Goal: Task Accomplishment & Management: Manage account settings

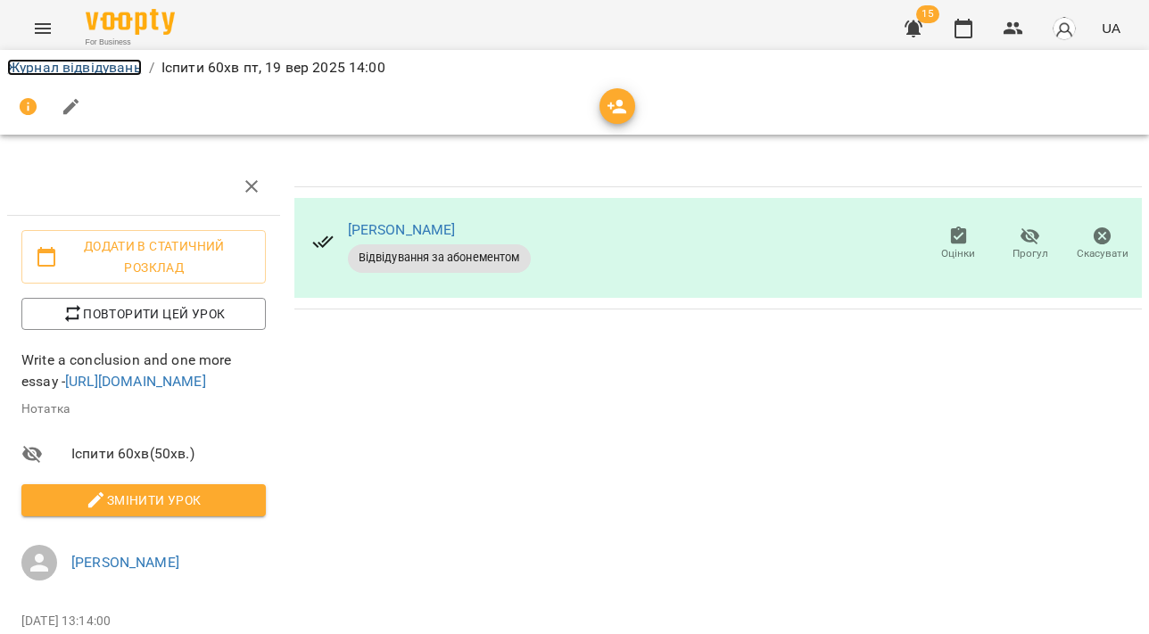
click at [111, 65] on link "Журнал відвідувань" at bounding box center [74, 67] width 135 height 17
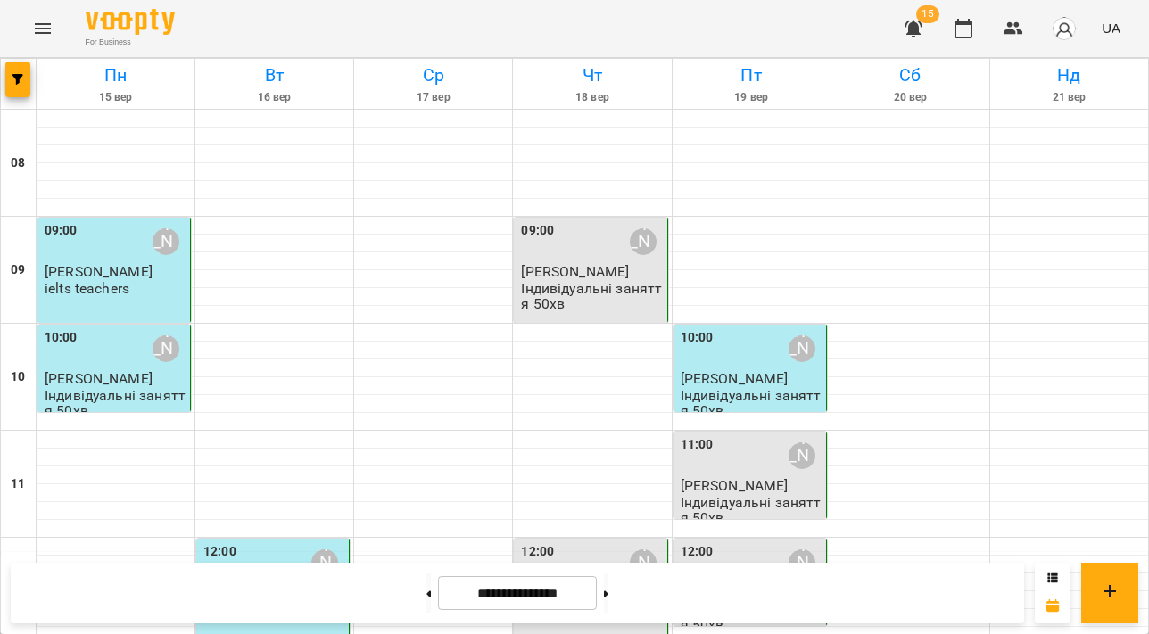
scroll to position [910, 0]
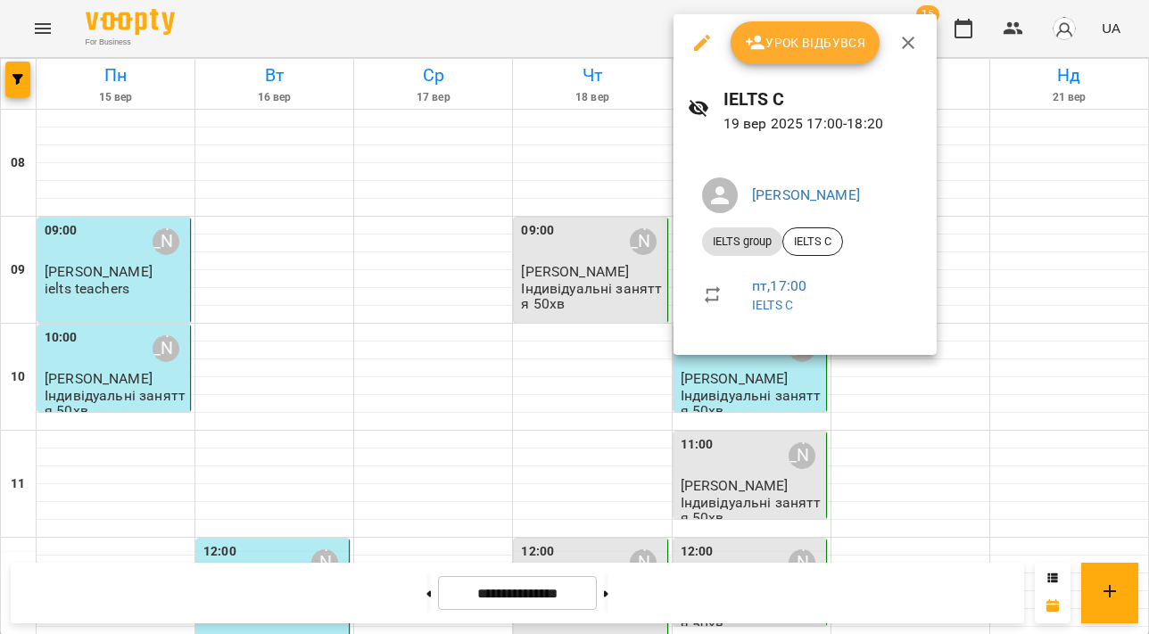
click at [807, 38] on span "Урок відбувся" at bounding box center [805, 42] width 121 height 21
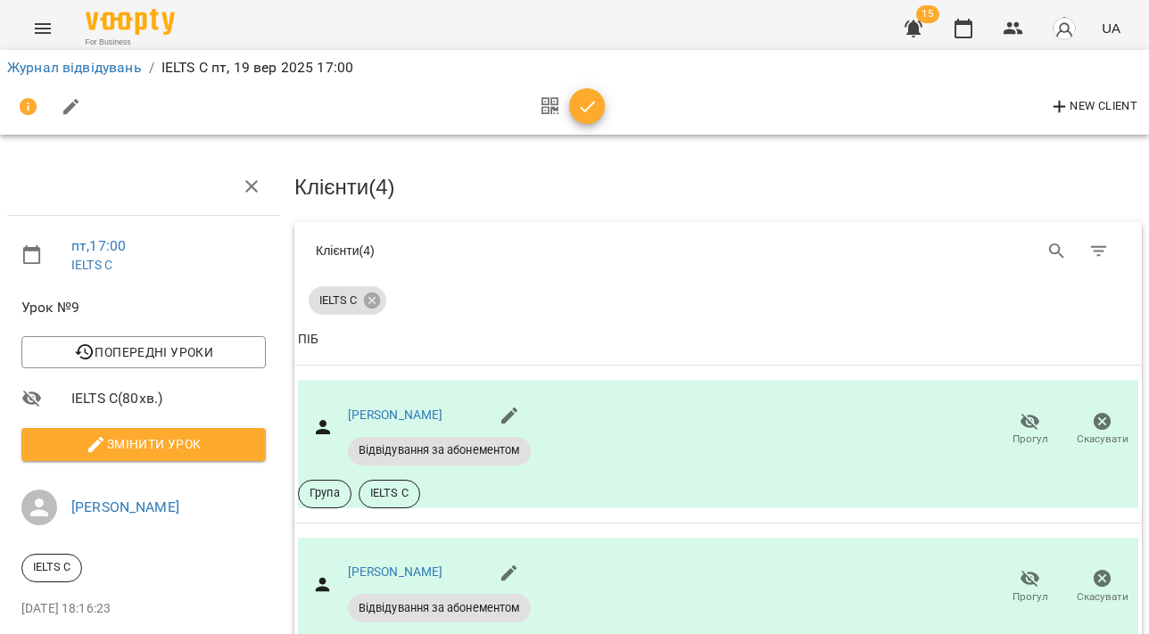
click at [226, 446] on span "Змінити урок" at bounding box center [144, 444] width 216 height 21
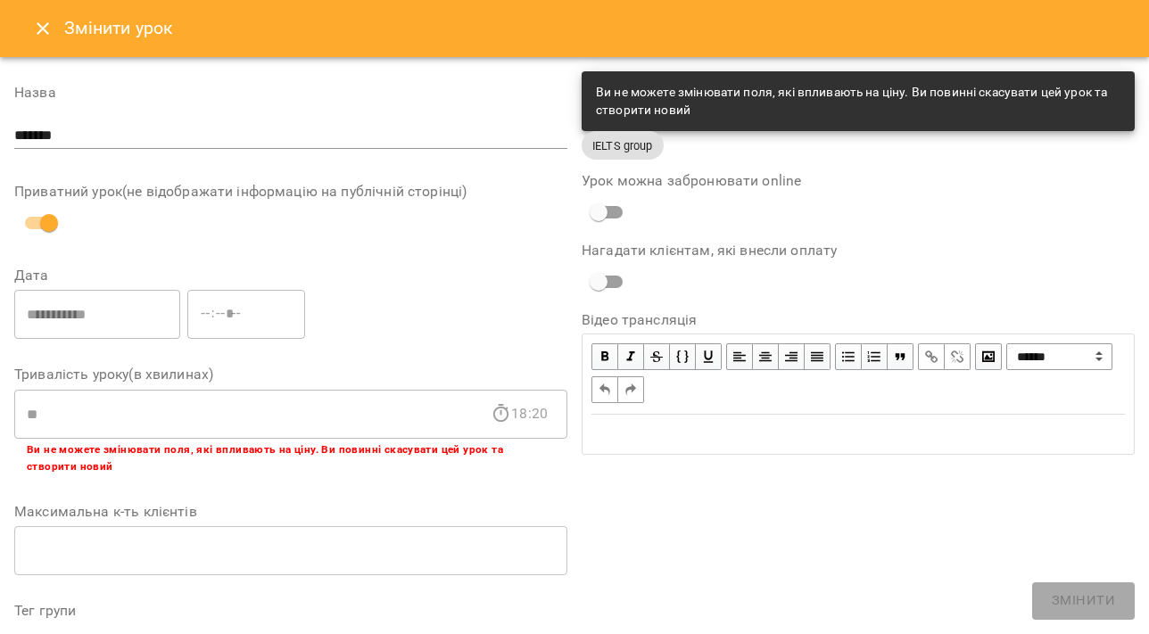
scroll to position [602, 0]
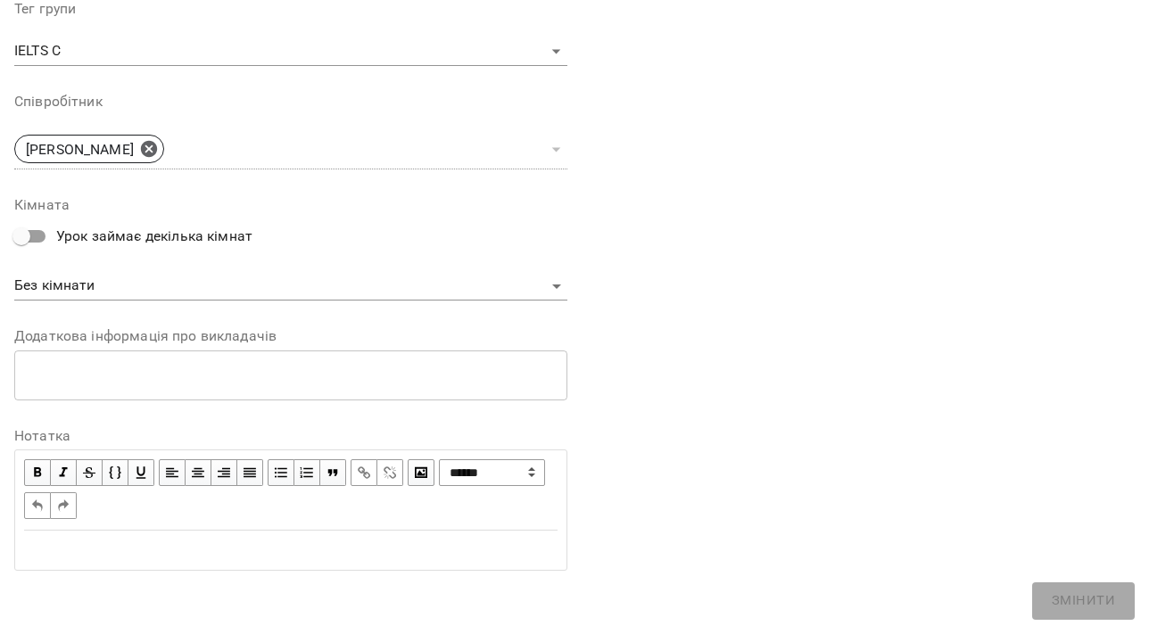
click at [254, 551] on div "Edit text" at bounding box center [291, 550] width 534 height 21
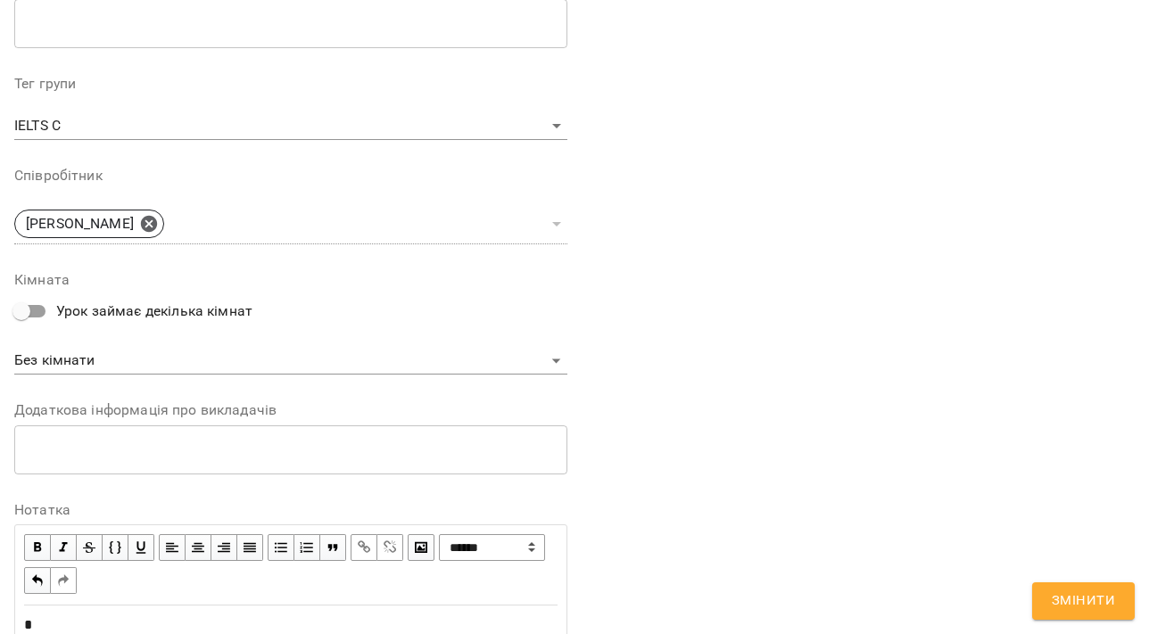
scroll to position [677, 0]
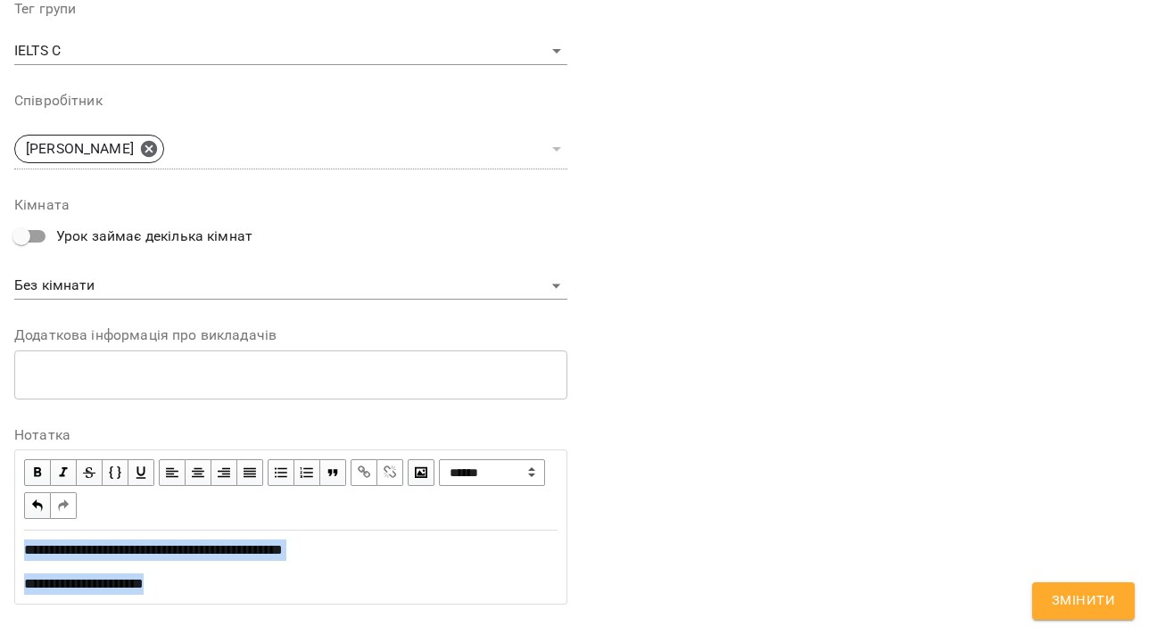
drag, startPoint x: 199, startPoint y: 577, endPoint x: 1, endPoint y: 519, distance: 206.4
click at [1, 519] on div "**********" at bounding box center [574, 24] width 1149 height 1289
click at [921, 453] on div "**********" at bounding box center [858, 44] width 567 height 1164
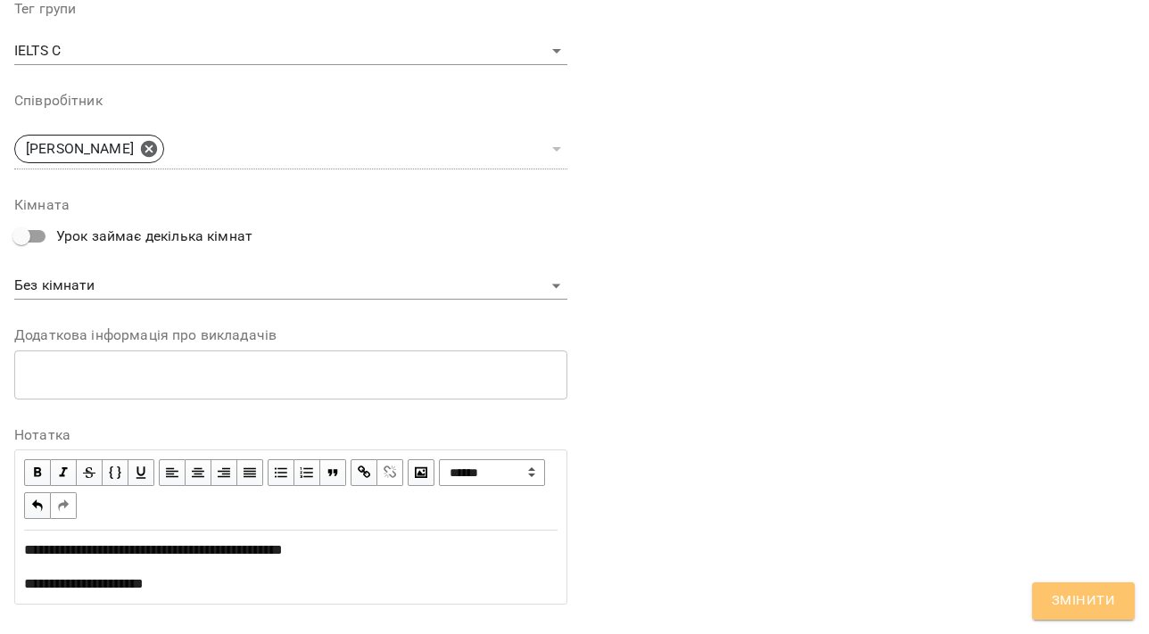
click at [1099, 600] on span "Змінити" at bounding box center [1083, 601] width 63 height 23
